Goal: Task Accomplishment & Management: Manage account settings

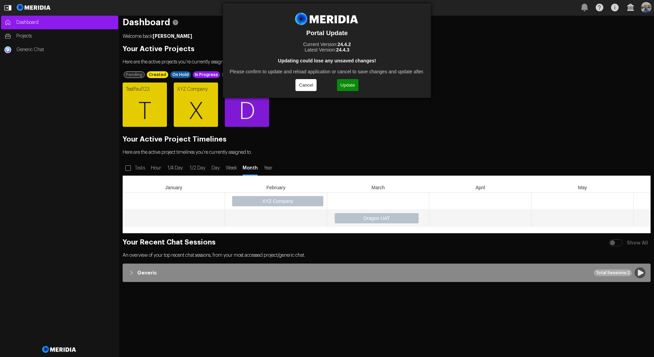
click at [346, 84] on button "Update" at bounding box center [347, 85] width 21 height 12
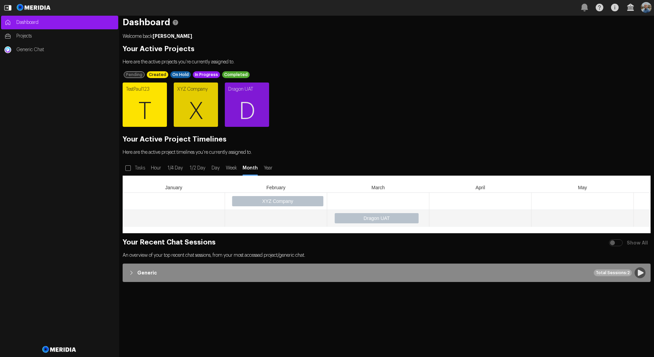
click at [151, 109] on span "T" at bounding box center [145, 111] width 44 height 41
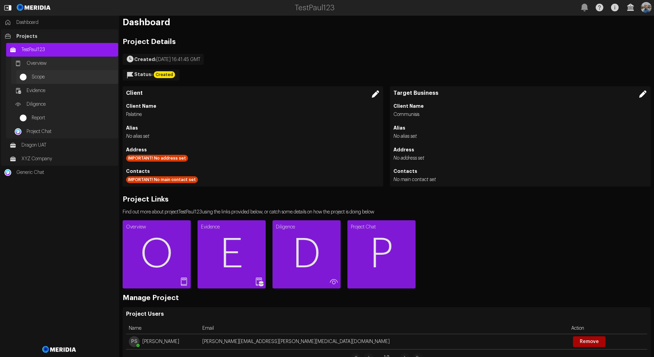
click at [40, 75] on span "Scope" at bounding box center [73, 77] width 83 height 7
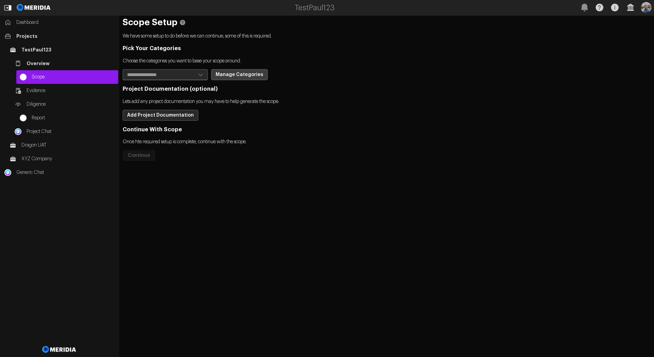
click at [226, 75] on button "Manage Categories" at bounding box center [239, 74] width 57 height 11
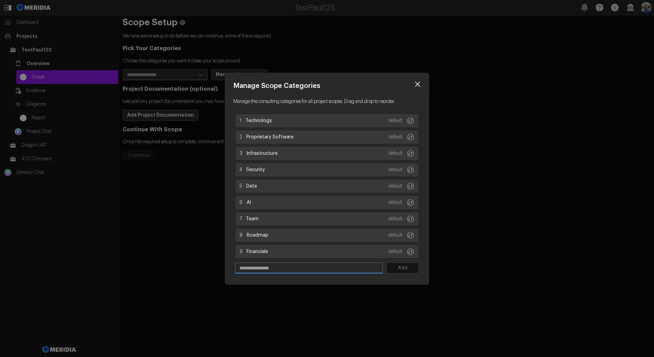
click at [308, 267] on input "text" at bounding box center [308, 268] width 147 height 10
type input "****"
click at [393, 268] on button "Add" at bounding box center [402, 267] width 33 height 11
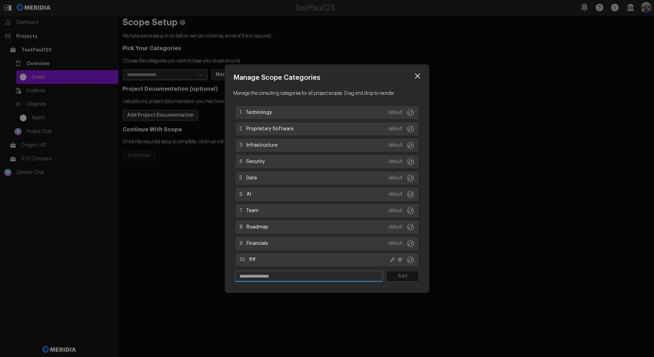
click at [314, 274] on input "text" at bounding box center [308, 276] width 147 height 10
type input "*****"
click at [401, 274] on button "Add" at bounding box center [402, 275] width 33 height 11
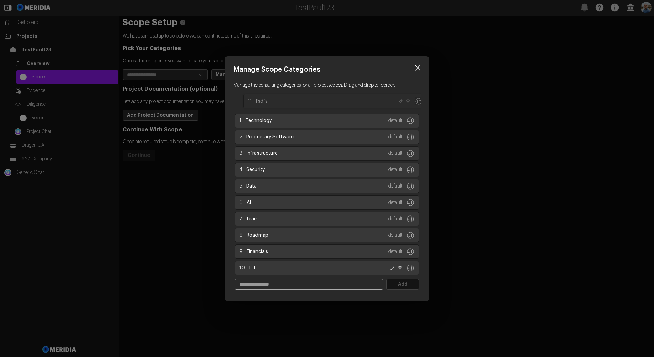
drag, startPoint x: 411, startPoint y: 268, endPoint x: 419, endPoint y: 101, distance: 166.8
click at [419, 101] on icon "Drag to reorder category" at bounding box center [419, 101] width 8 height 8
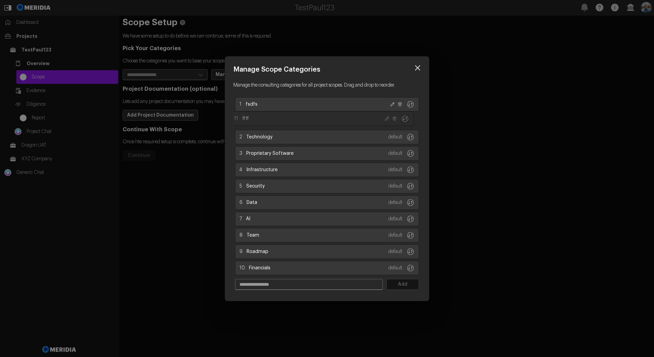
drag, startPoint x: 413, startPoint y: 269, endPoint x: 407, endPoint y: 120, distance: 149.0
click at [407, 120] on icon "Drag to reorder category" at bounding box center [405, 118] width 8 height 8
click at [399, 105] on icon at bounding box center [400, 104] width 5 height 5
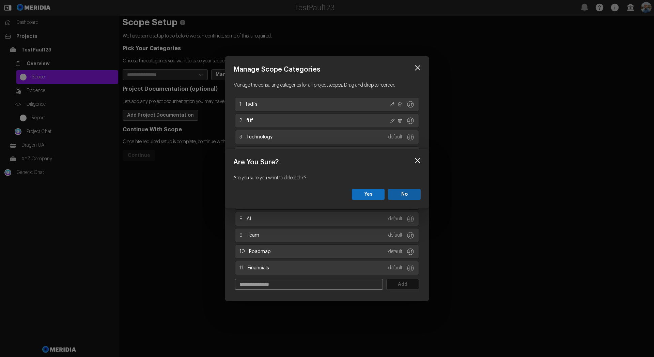
click at [382, 195] on button "Yes" at bounding box center [368, 194] width 33 height 11
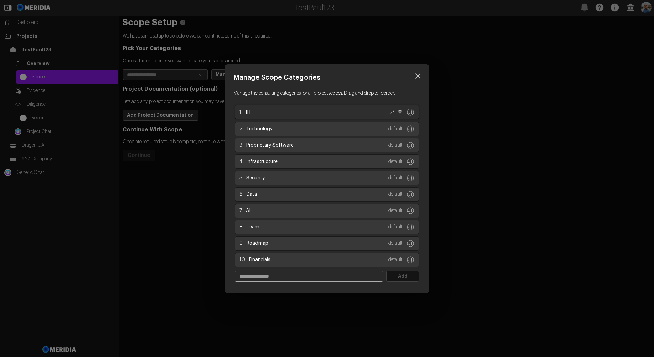
click at [403, 112] on div "1 ffff" at bounding box center [326, 112] width 175 height 8
click at [398, 114] on icon at bounding box center [400, 112] width 5 height 5
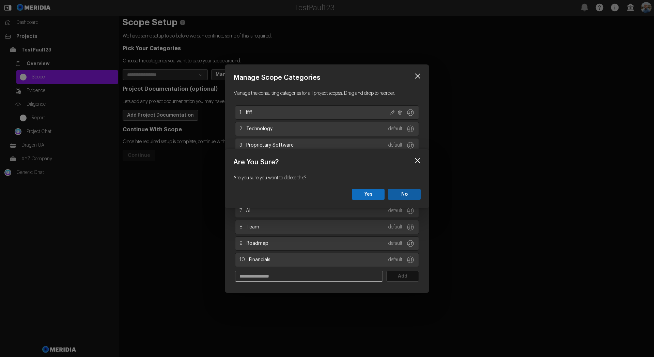
click at [378, 195] on button "Yes" at bounding box center [368, 194] width 33 height 11
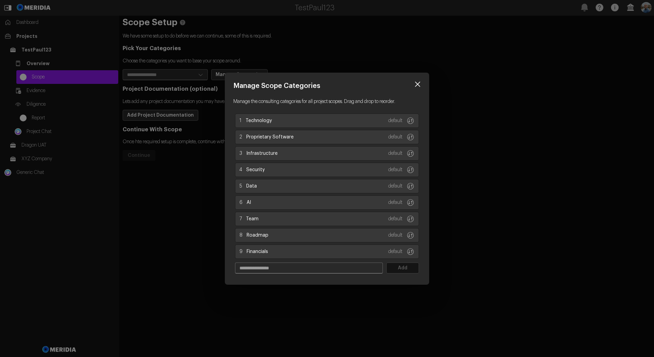
click at [417, 84] on icon at bounding box center [418, 84] width 10 height 10
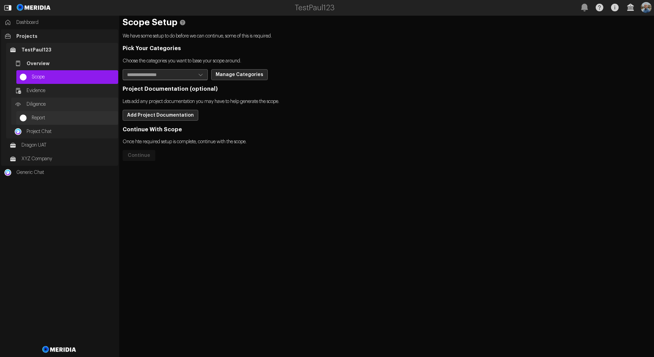
click at [45, 117] on span "Report" at bounding box center [73, 117] width 83 height 7
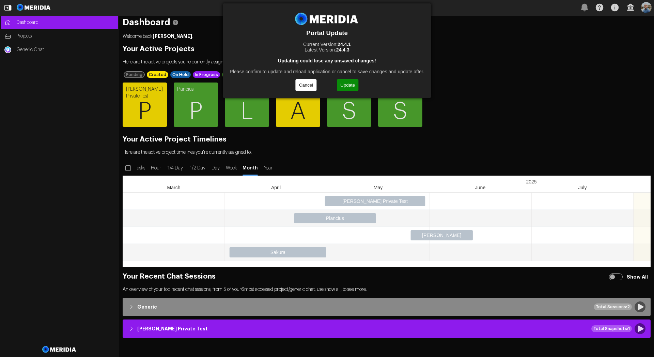
click at [350, 88] on button "Update" at bounding box center [347, 85] width 21 height 12
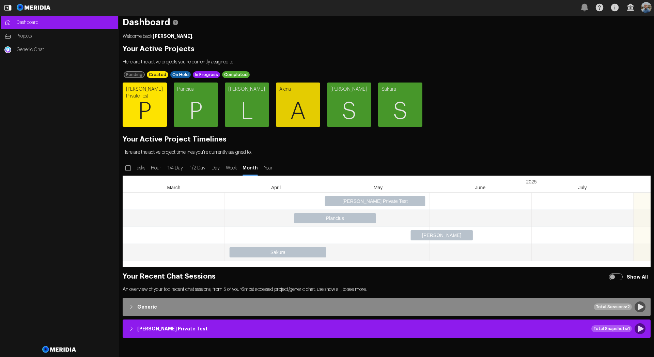
click at [151, 102] on span "P" at bounding box center [145, 111] width 44 height 41
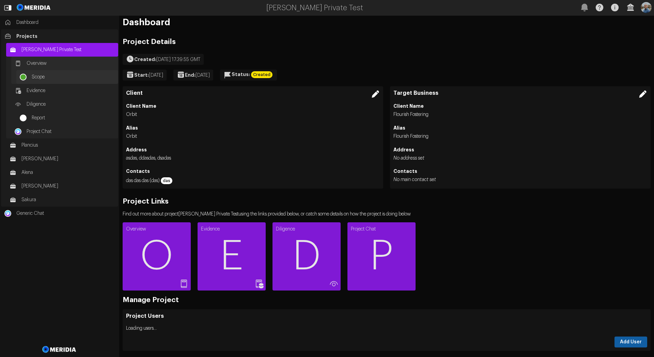
click at [64, 79] on span "Scope" at bounding box center [73, 77] width 83 height 7
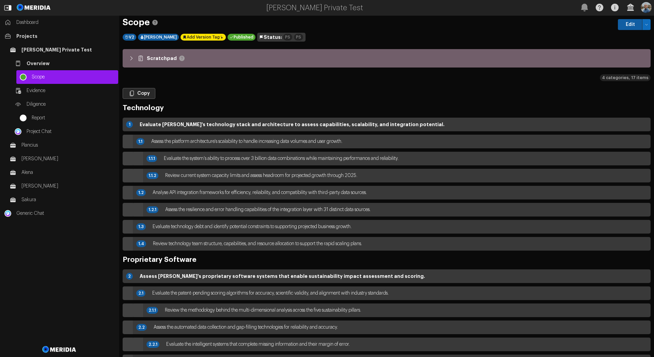
click at [643, 28] on button "button" at bounding box center [647, 24] width 8 height 11
click at [619, 47] on span "Delete" at bounding box center [622, 48] width 40 height 7
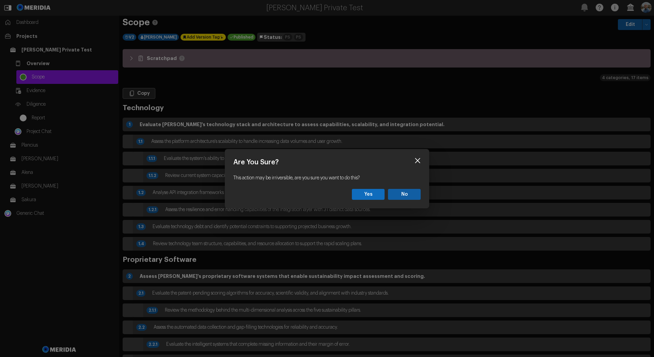
click at [375, 191] on button "Yes" at bounding box center [368, 194] width 33 height 11
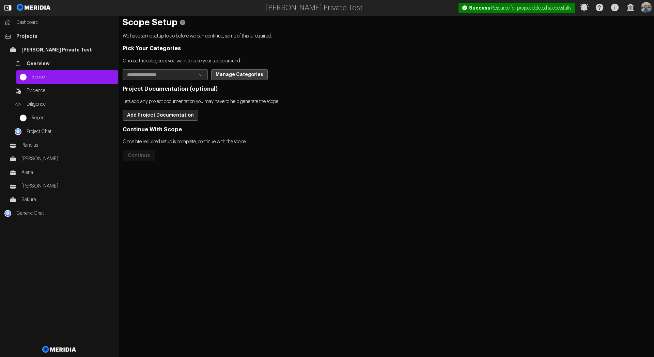
click at [234, 75] on button "Manage Categories" at bounding box center [239, 74] width 57 height 11
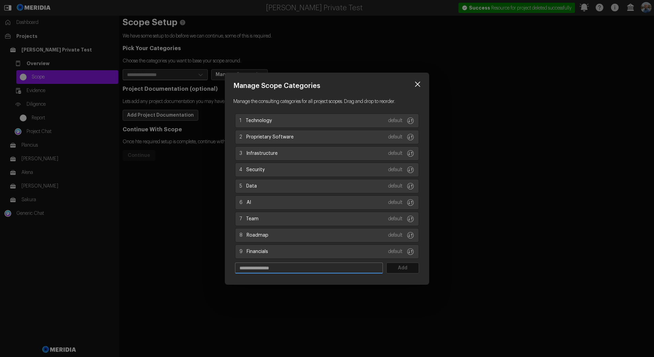
click at [291, 268] on input "text" at bounding box center [308, 268] width 147 height 10
type input "******"
click at [394, 268] on button "Add" at bounding box center [402, 267] width 33 height 11
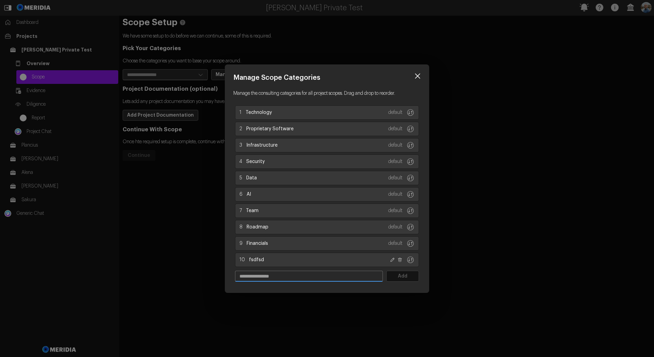
click at [348, 273] on input "text" at bounding box center [308, 276] width 147 height 10
type input "***"
click at [398, 273] on button "Add" at bounding box center [402, 275] width 33 height 11
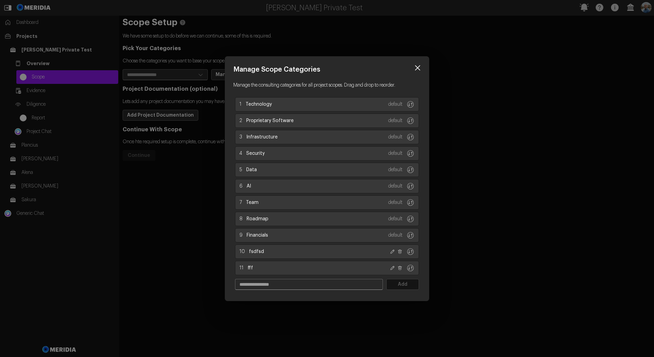
drag, startPoint x: 418, startPoint y: 66, endPoint x: 412, endPoint y: 67, distance: 6.6
click at [418, 66] on icon at bounding box center [418, 68] width 10 height 10
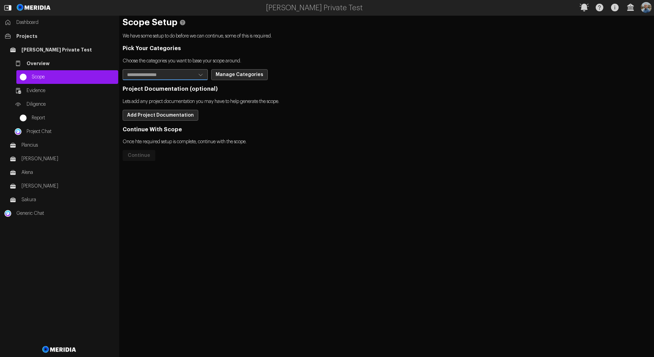
click at [174, 72] on input "text" at bounding box center [159, 74] width 73 height 10
click at [304, 108] on div "Pick Your Categories Choose the categories you want to base your scope around. …" at bounding box center [387, 103] width 528 height 116
click at [246, 78] on button "Manage Categories" at bounding box center [239, 74] width 57 height 11
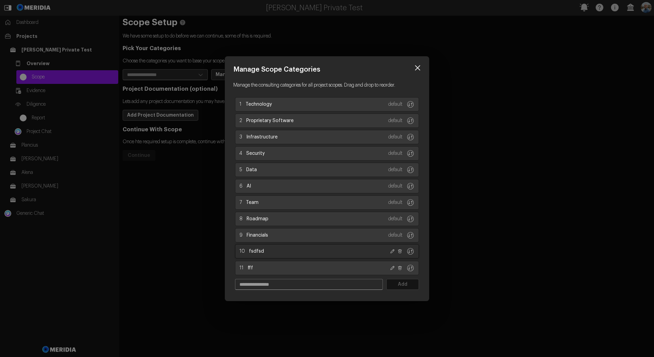
click at [400, 253] on div "10 fsdfsd" at bounding box center [326, 251] width 175 height 8
click at [401, 252] on icon at bounding box center [400, 251] width 5 height 5
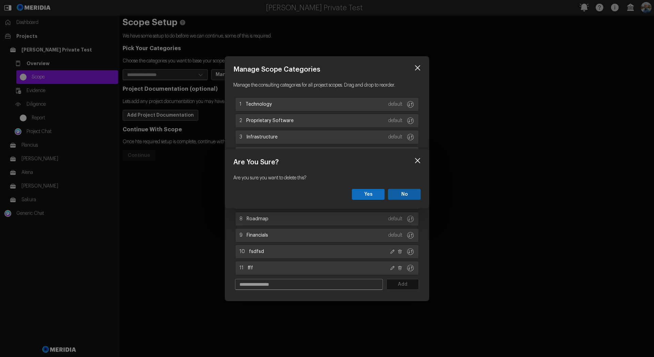
click at [367, 192] on button "Yes" at bounding box center [368, 194] width 33 height 11
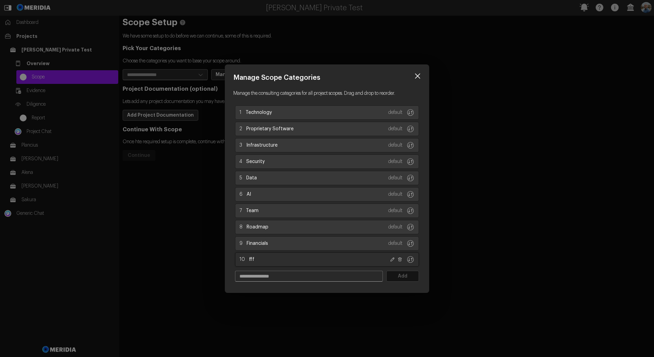
click at [401, 258] on icon at bounding box center [400, 259] width 4 height 4
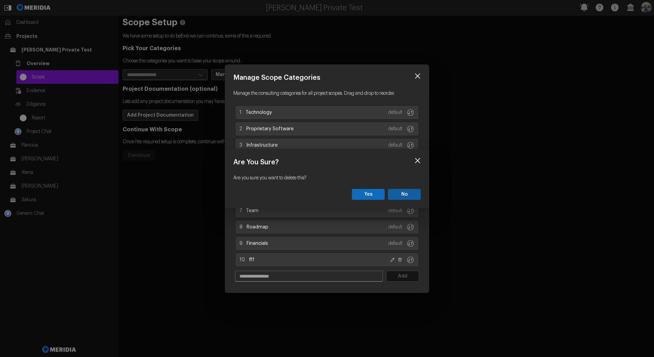
click at [372, 196] on button "Yes" at bounding box center [368, 194] width 33 height 11
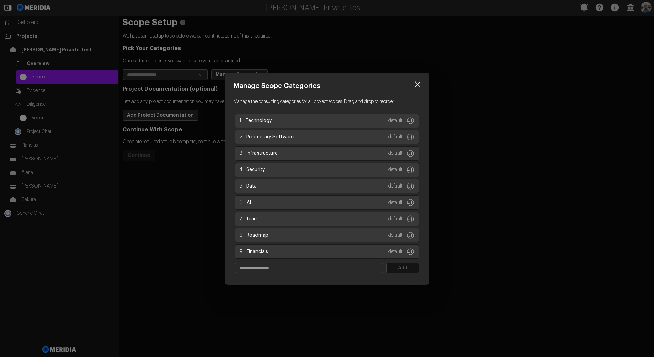
click at [454, 191] on div at bounding box center [327, 178] width 654 height 357
click at [417, 86] on icon at bounding box center [418, 84] width 10 height 10
